Goal: Task Accomplishment & Management: Manage account settings

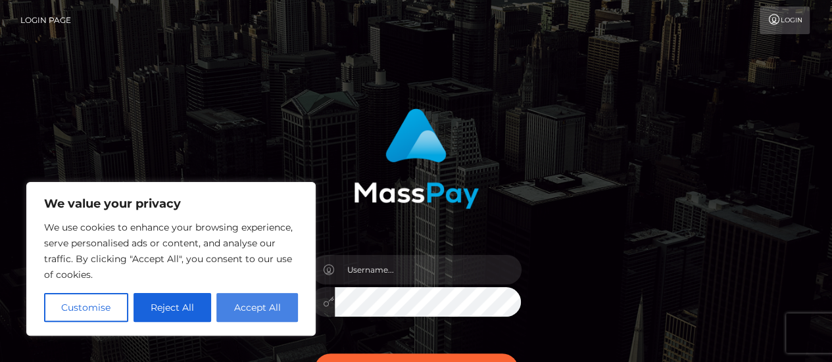
click at [295, 300] on button "Accept All" at bounding box center [257, 307] width 82 height 29
checkbox input "true"
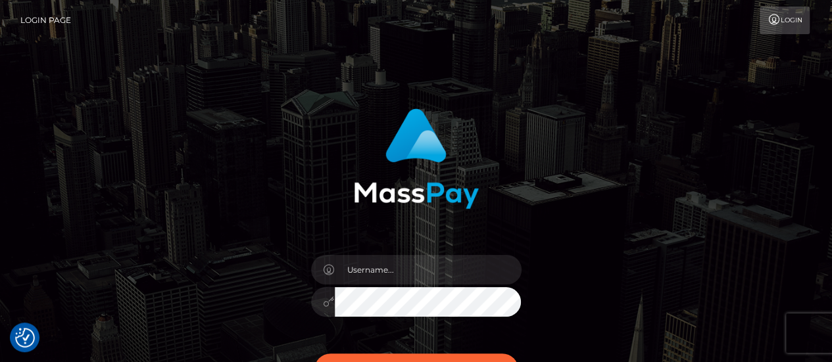
click at [295, 300] on div "Sign in" at bounding box center [415, 260] width 345 height 322
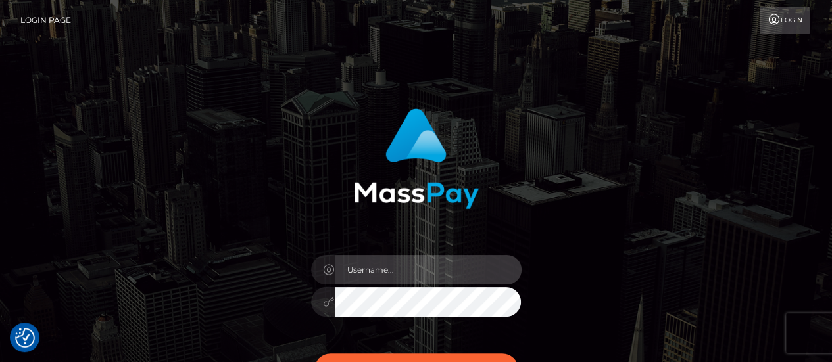
click at [375, 262] on input "text" at bounding box center [428, 270] width 187 height 30
click at [397, 270] on input "mercury.baer@gmail.com" at bounding box center [428, 270] width 187 height 30
type input "[EMAIL_ADDRESS][DOMAIN_NAME]"
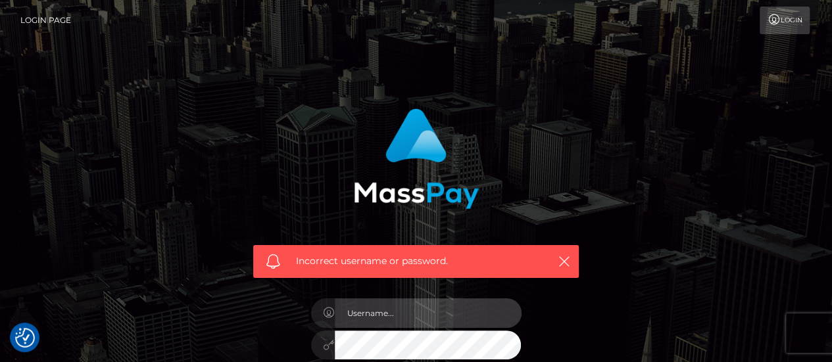
click at [405, 301] on input "text" at bounding box center [428, 314] width 187 height 30
type input "[EMAIL_ADDRESS][DOMAIN_NAME]"
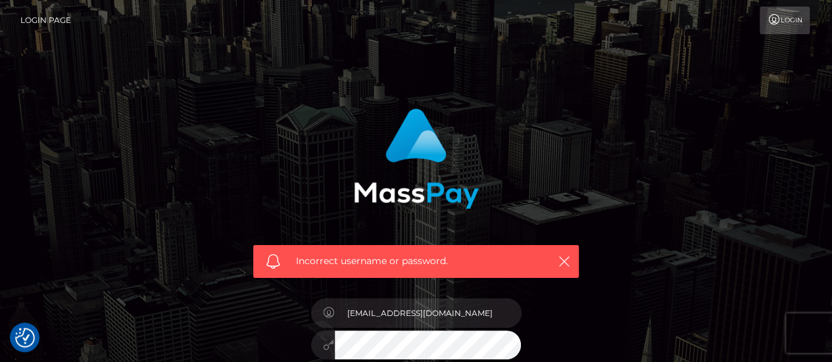
click at [330, 303] on div at bounding box center [323, 314] width 24 height 30
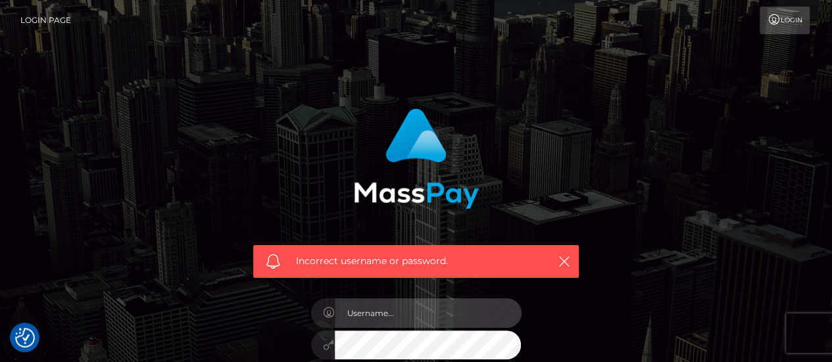
click at [388, 317] on input "text" at bounding box center [428, 314] width 187 height 30
type input "[EMAIL_ADDRESS][DOMAIN_NAME]"
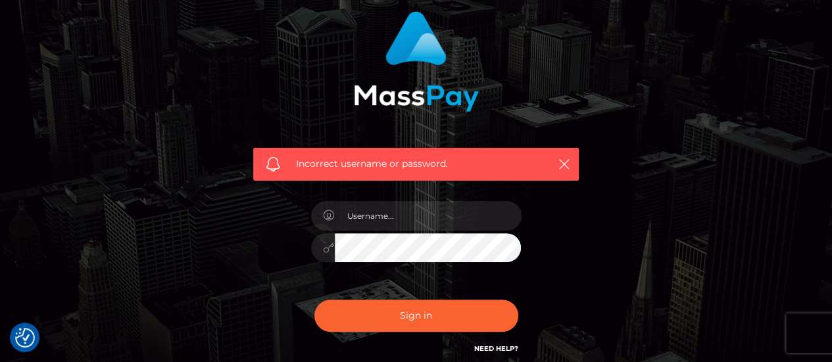
scroll to position [174, 0]
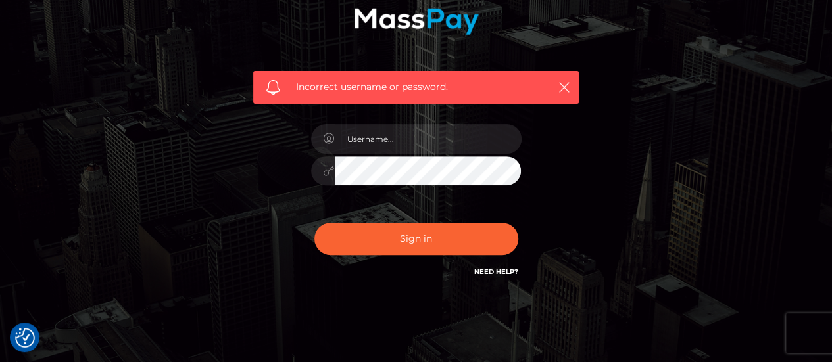
click at [511, 273] on link "Need Help?" at bounding box center [496, 272] width 44 height 9
